Goal: Task Accomplishment & Management: Manage account settings

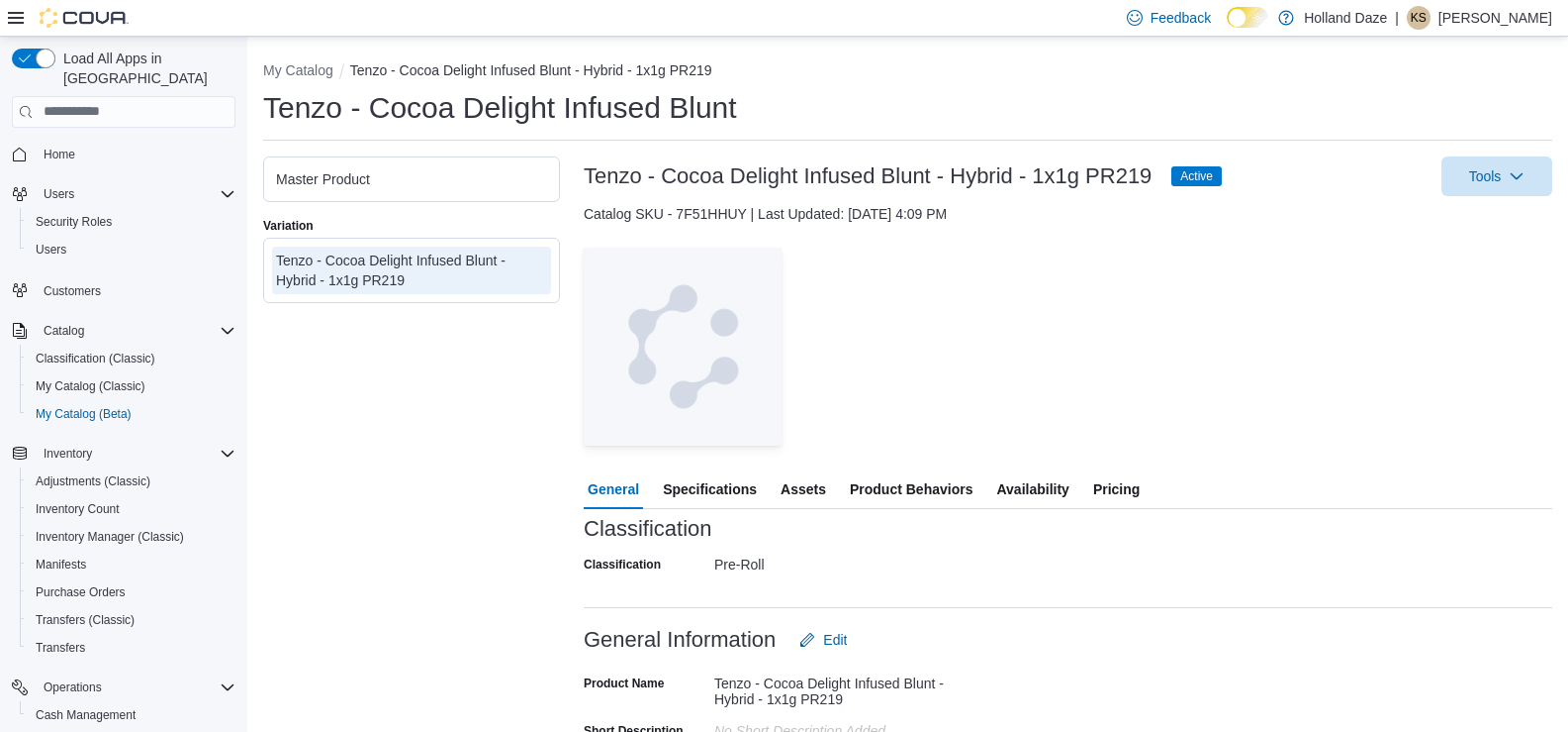
click at [405, 275] on div "Tenzo - Cocoa Delight Infused Blunt - Hybrid - 1x1g PR219" at bounding box center [411, 270] width 271 height 40
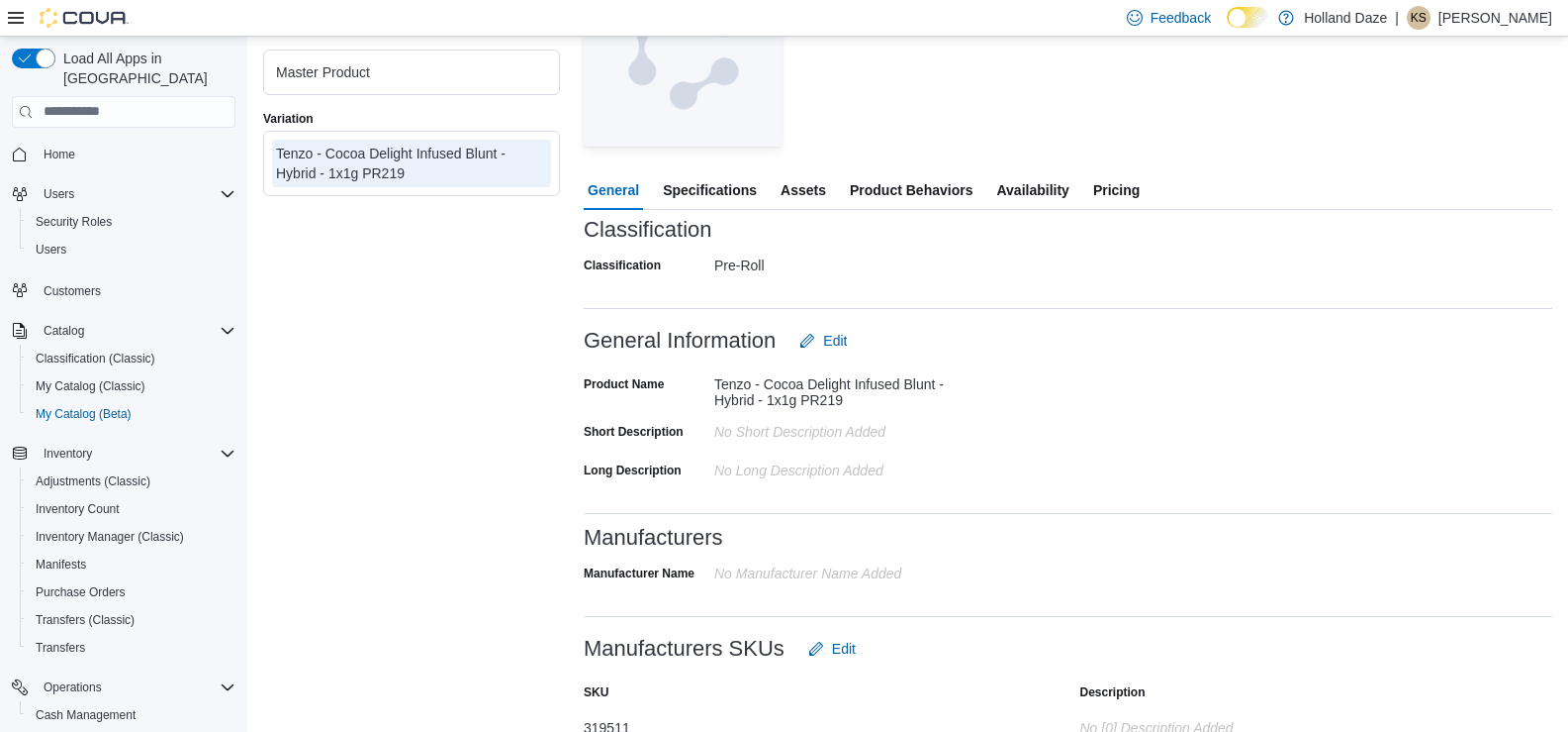
scroll to position [396, 0]
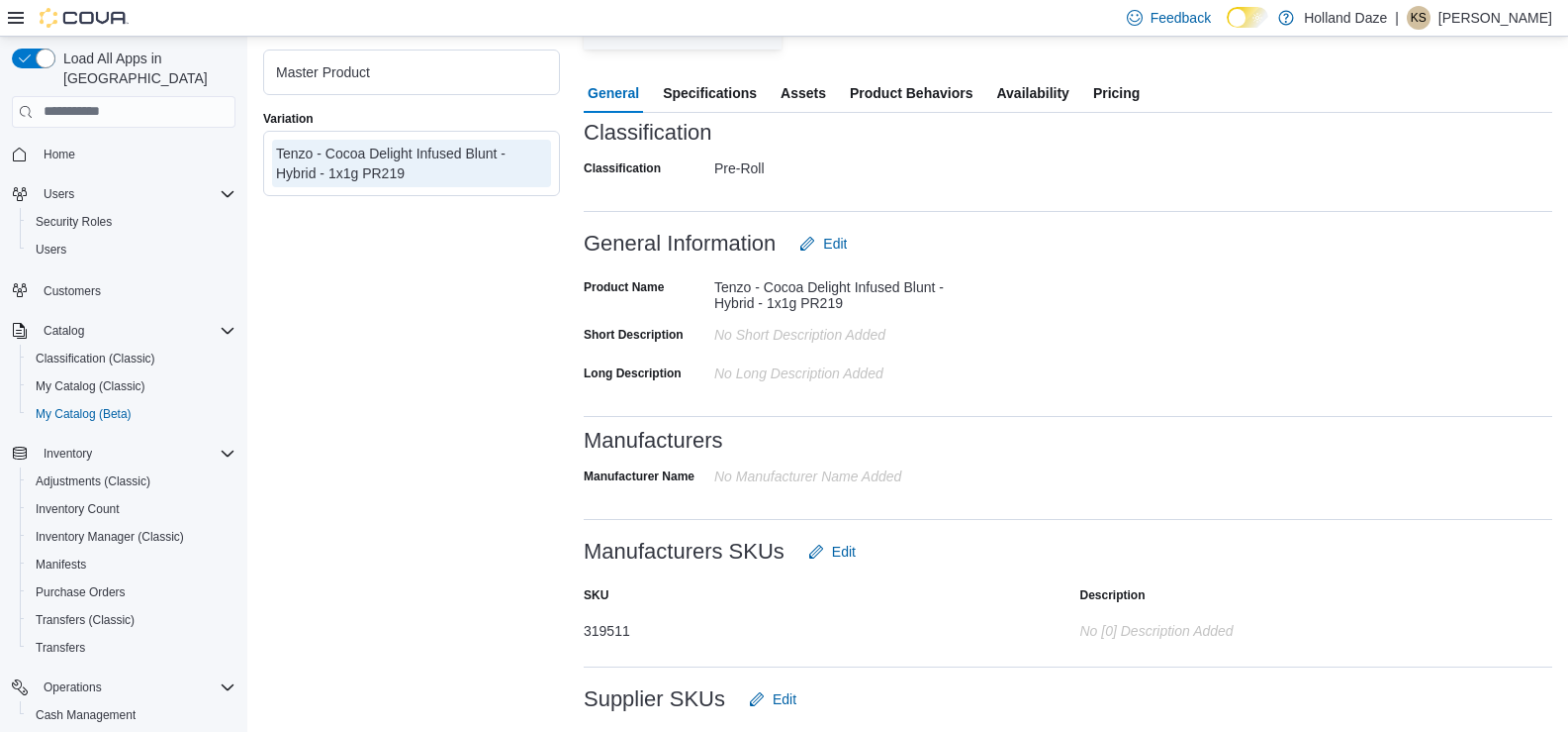
click at [719, 95] on span "Specifications" at bounding box center [710, 94] width 94 height 40
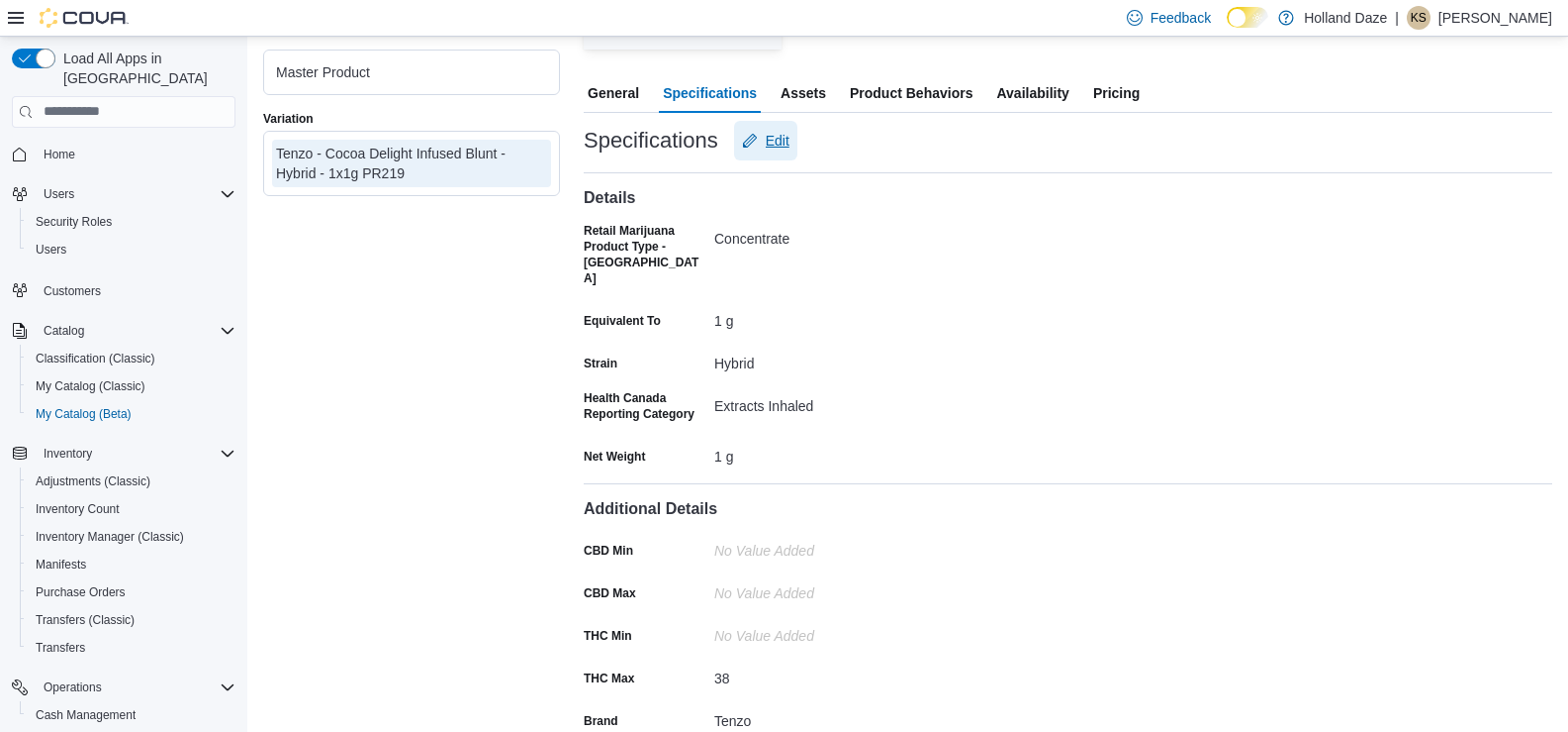
click at [781, 141] on span "Edit" at bounding box center [778, 140] width 24 height 20
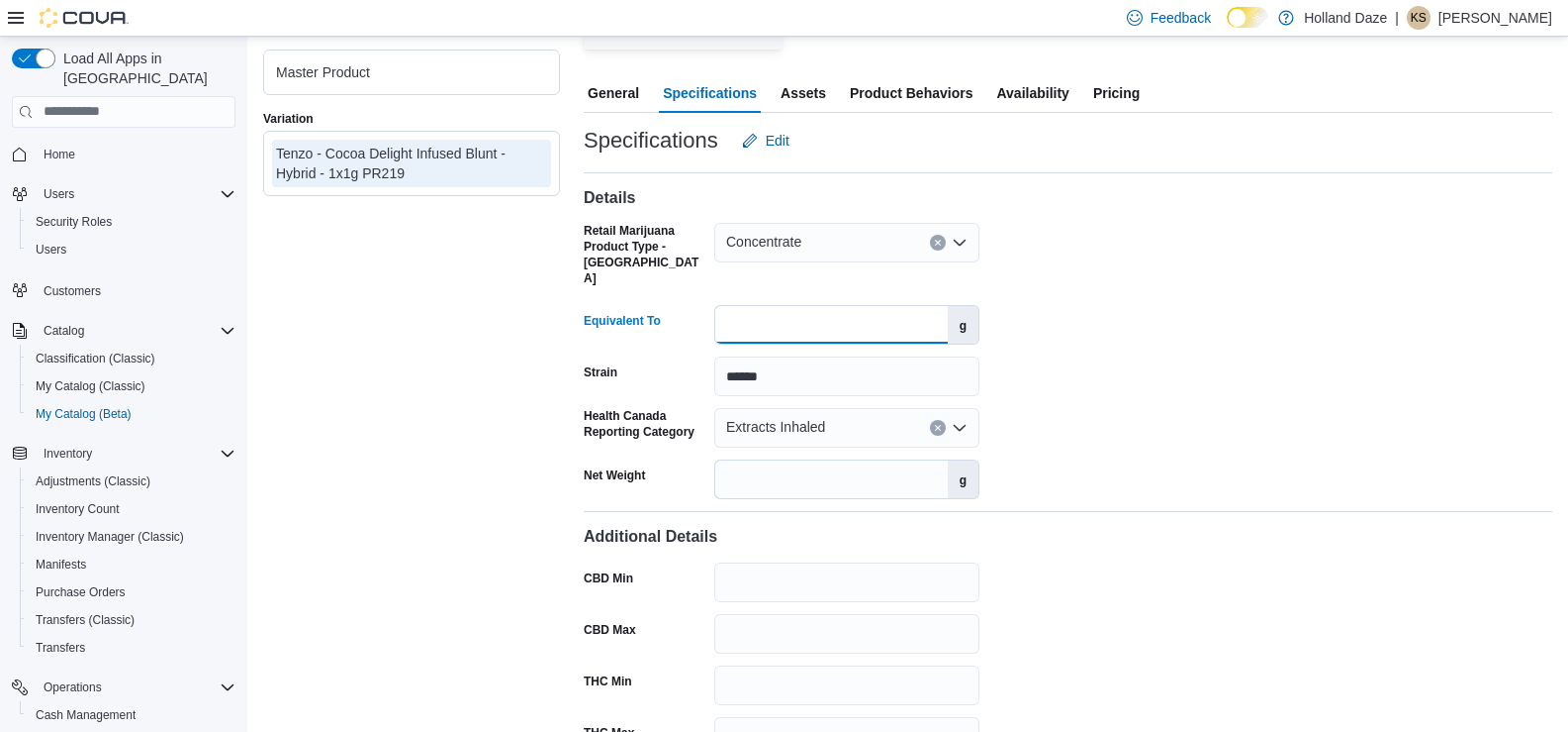
click at [841, 306] on input "*" at bounding box center [832, 325] width 233 height 38
type input "*"
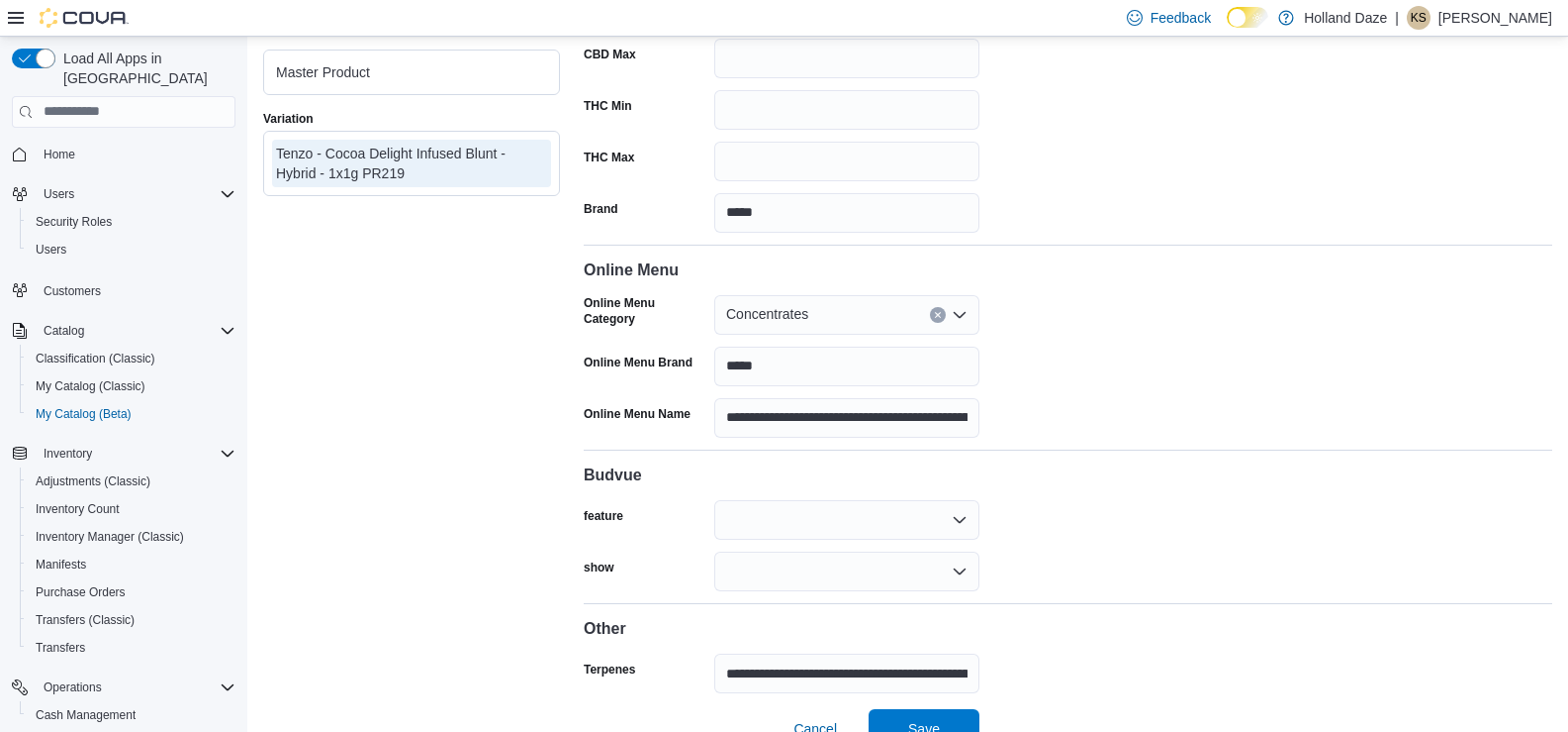
scroll to position [988, 0]
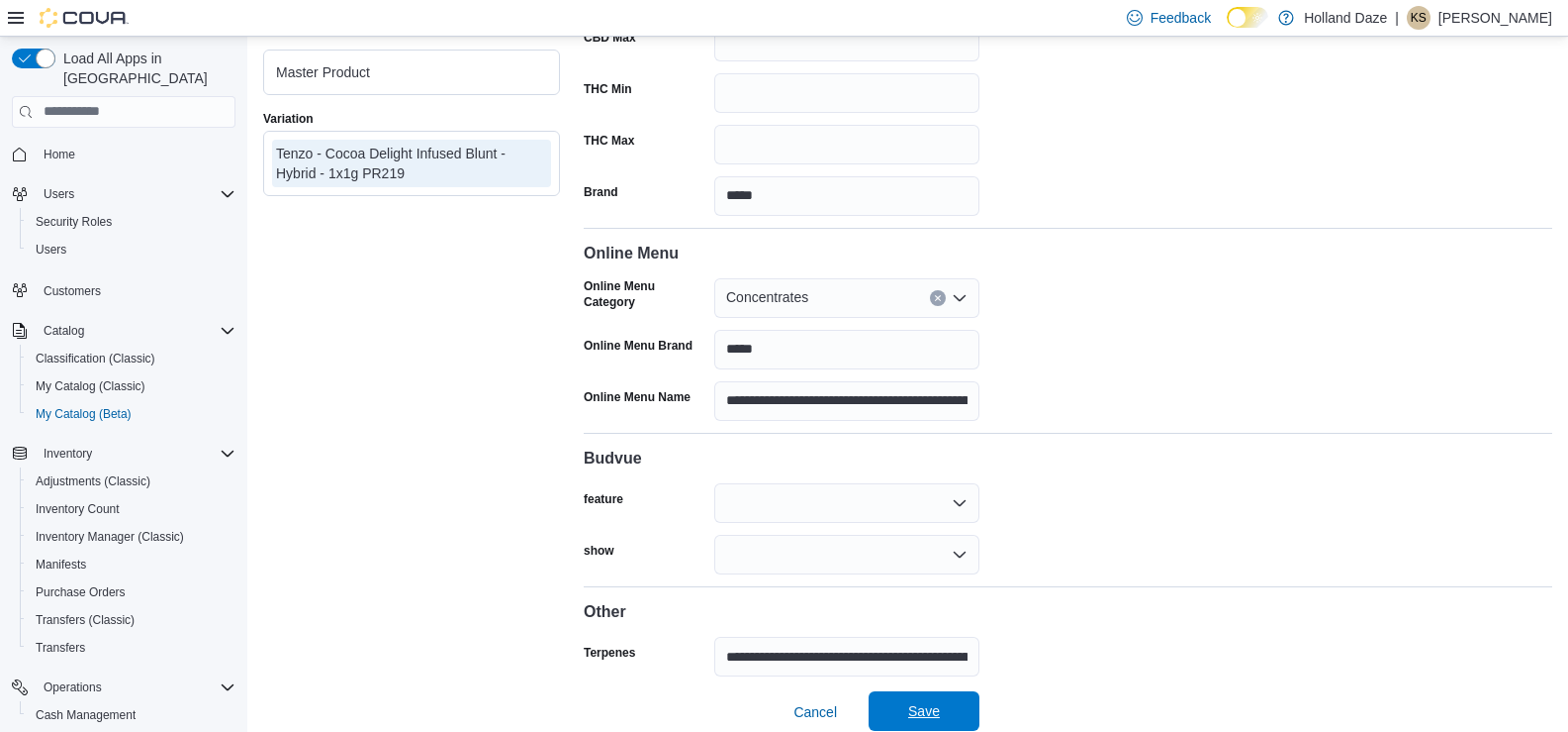
click at [930, 707] on span "Save" at bounding box center [924, 711] width 87 height 40
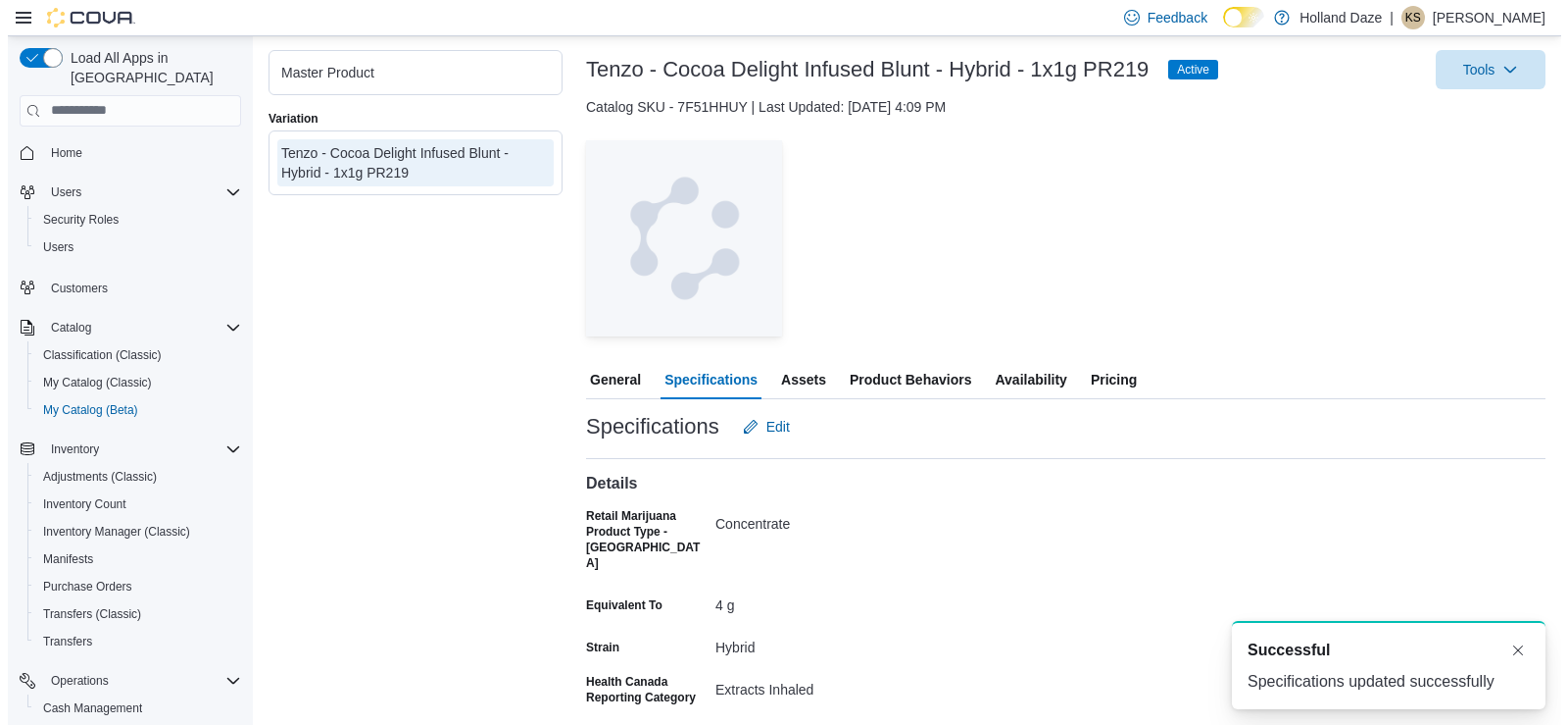
scroll to position [0, 0]
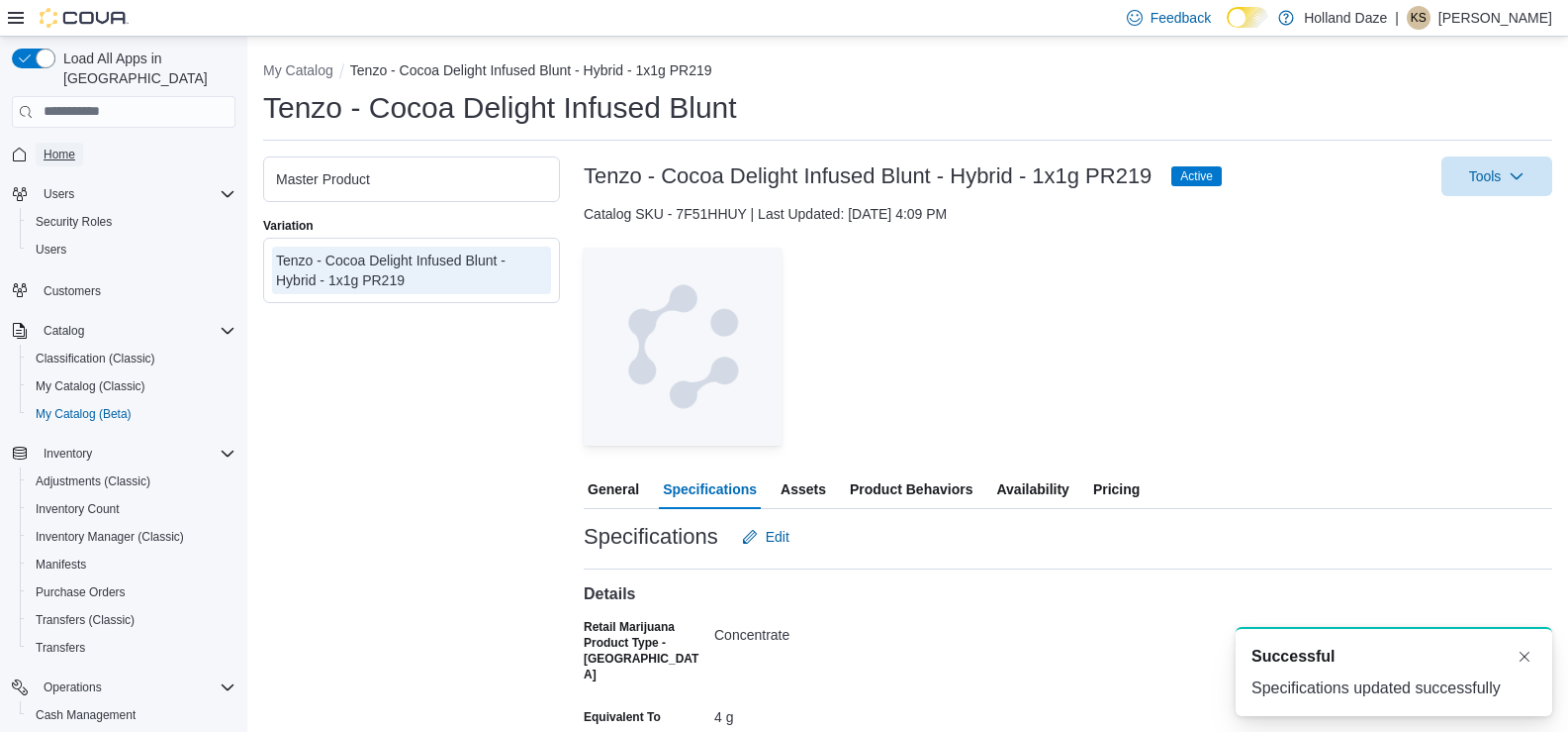
click at [80, 142] on link "Home" at bounding box center [60, 154] width 48 height 24
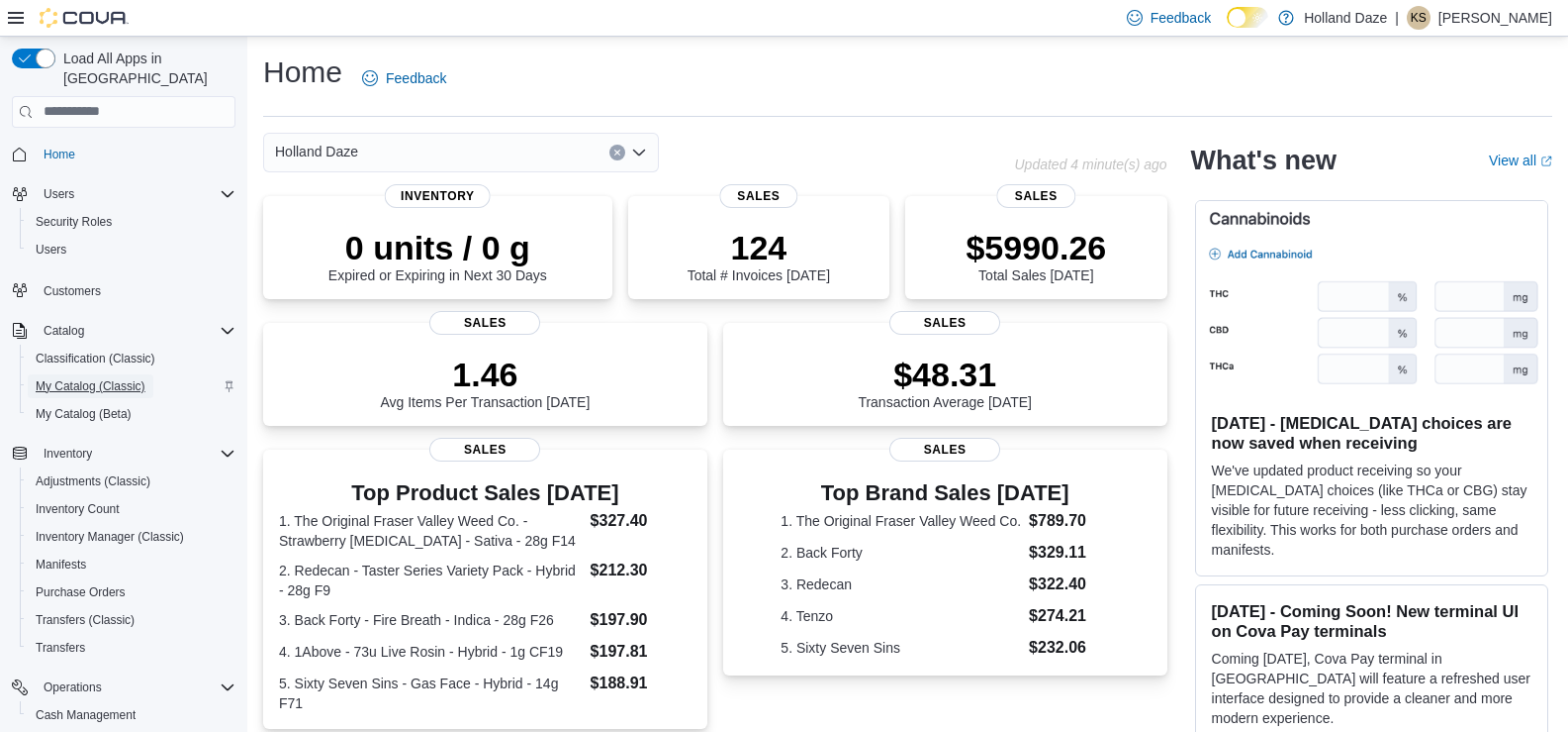
click at [103, 378] on span "My Catalog (Classic)" at bounding box center [91, 386] width 110 height 16
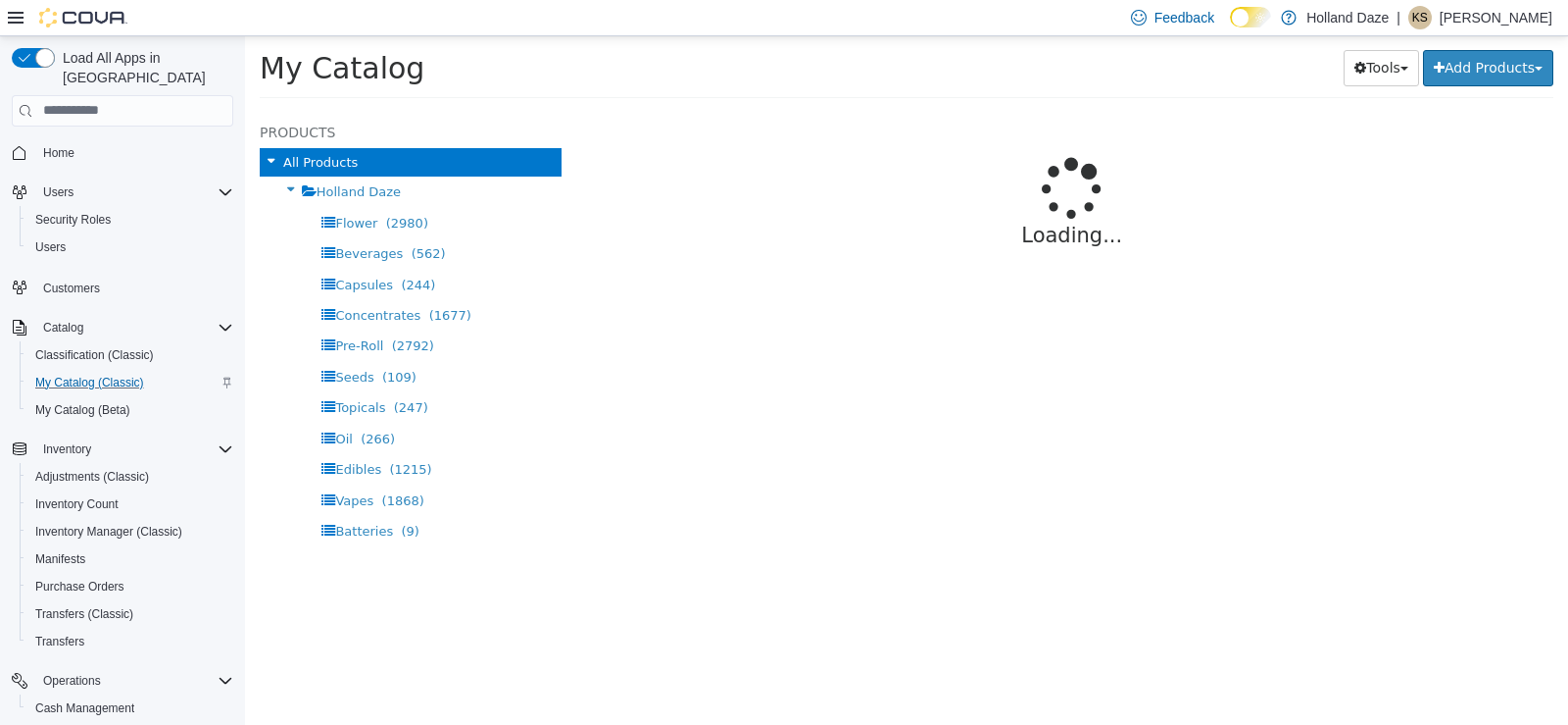
select select "**********"
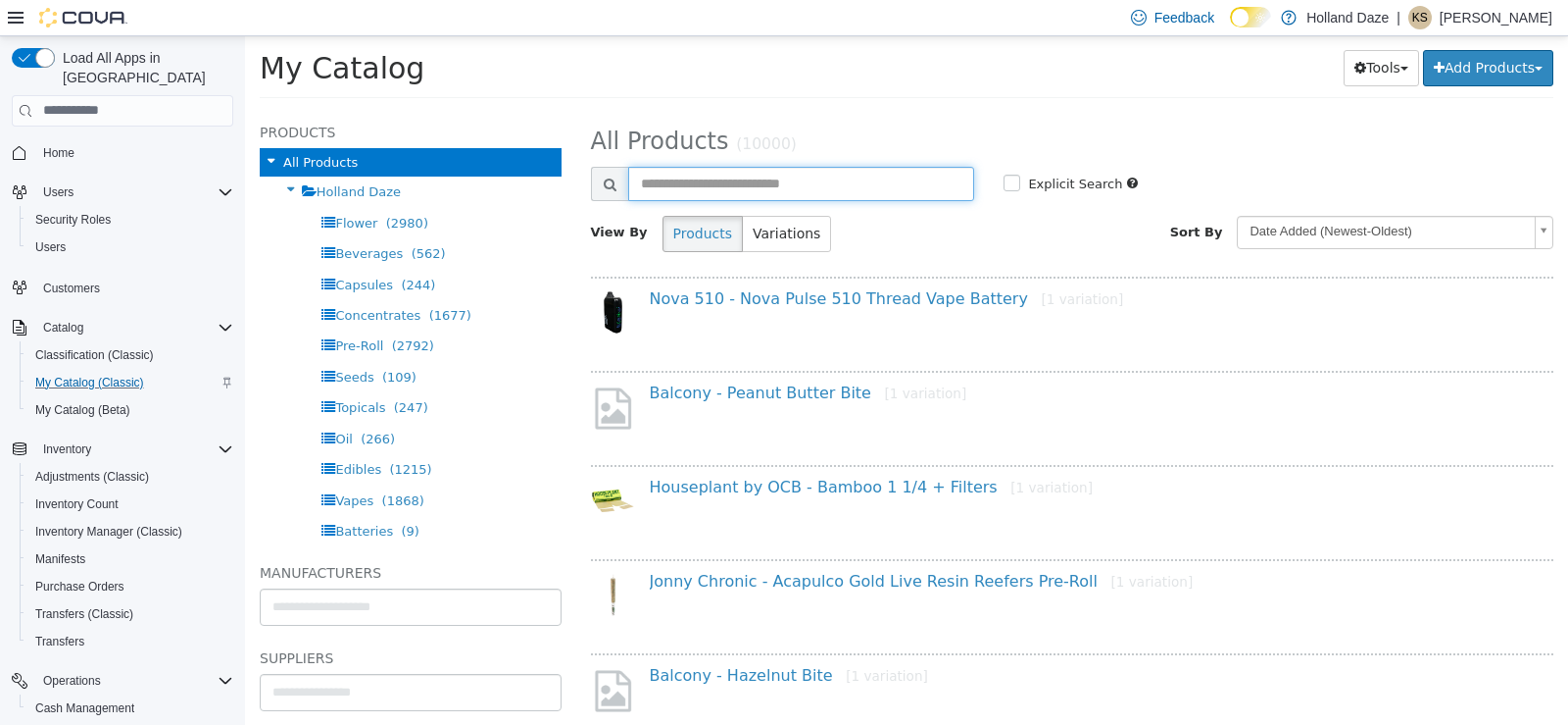
click at [661, 180] on input "text" at bounding box center [802, 182] width 347 height 35
type input "******"
select select "**********"
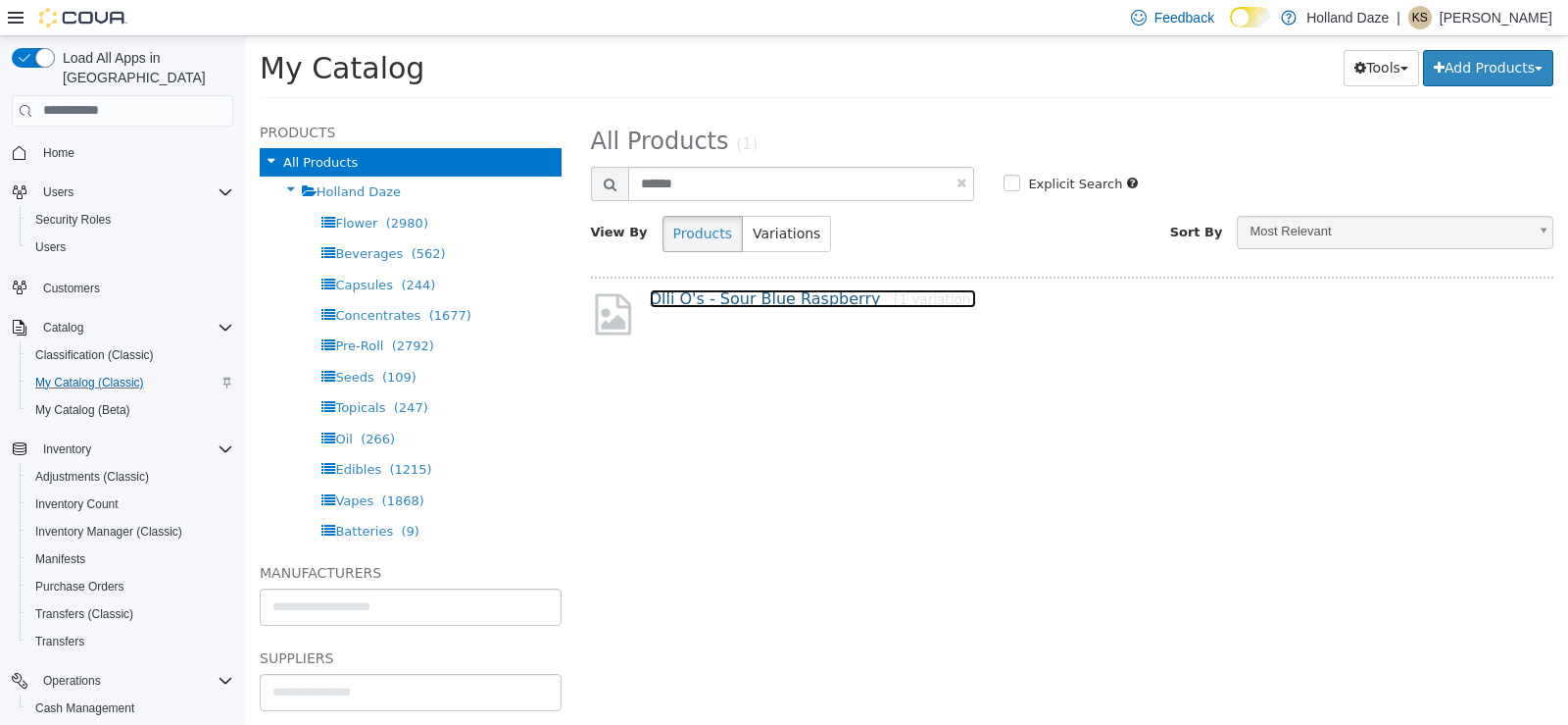
click at [710, 294] on link "[PERSON_NAME]'s - Sour Blue Raspberry [1 variation]" at bounding box center [813, 297] width 326 height 19
